Goal: Browse casually

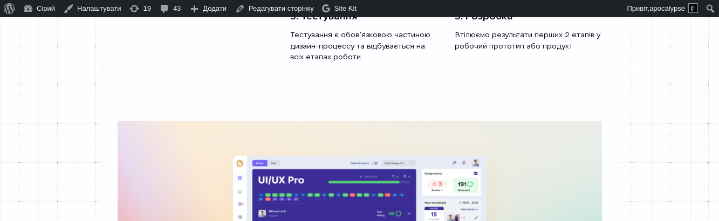
scroll to position [451, 0]
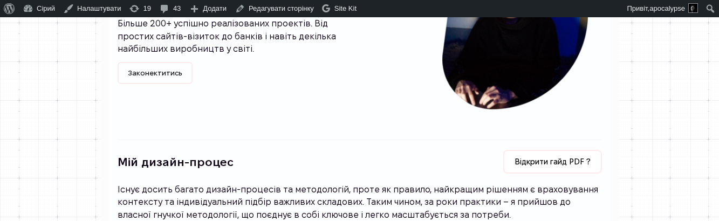
scroll to position [128, 0]
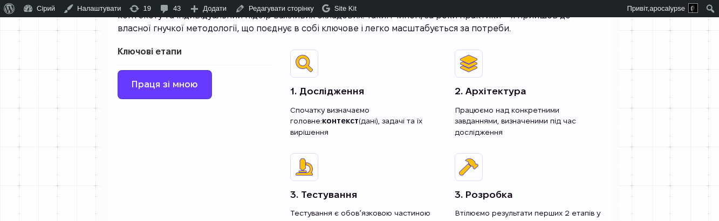
scroll to position [285, 0]
